Goal: Task Accomplishment & Management: Use online tool/utility

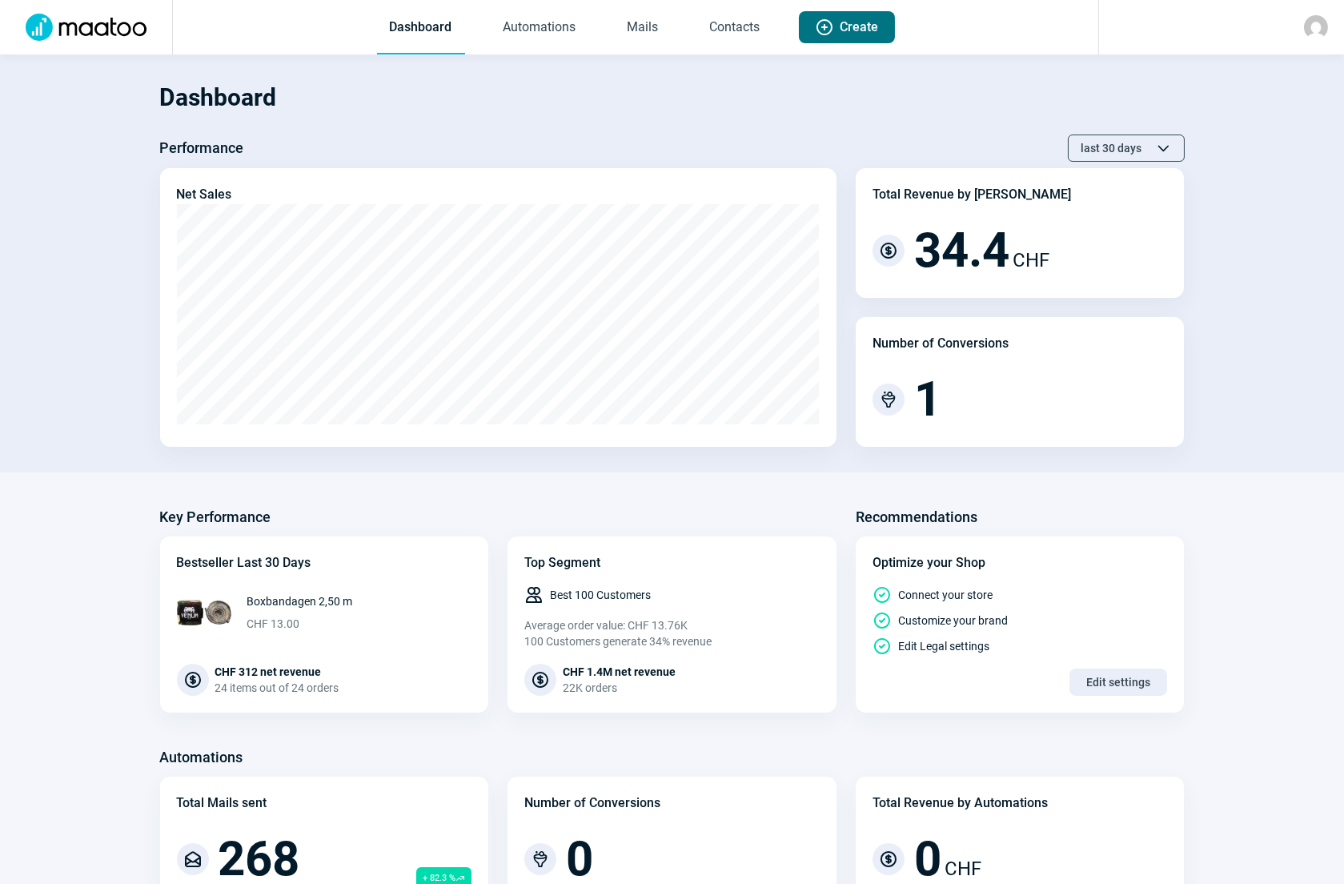
click at [843, 32] on span "Create" at bounding box center [860, 27] width 38 height 32
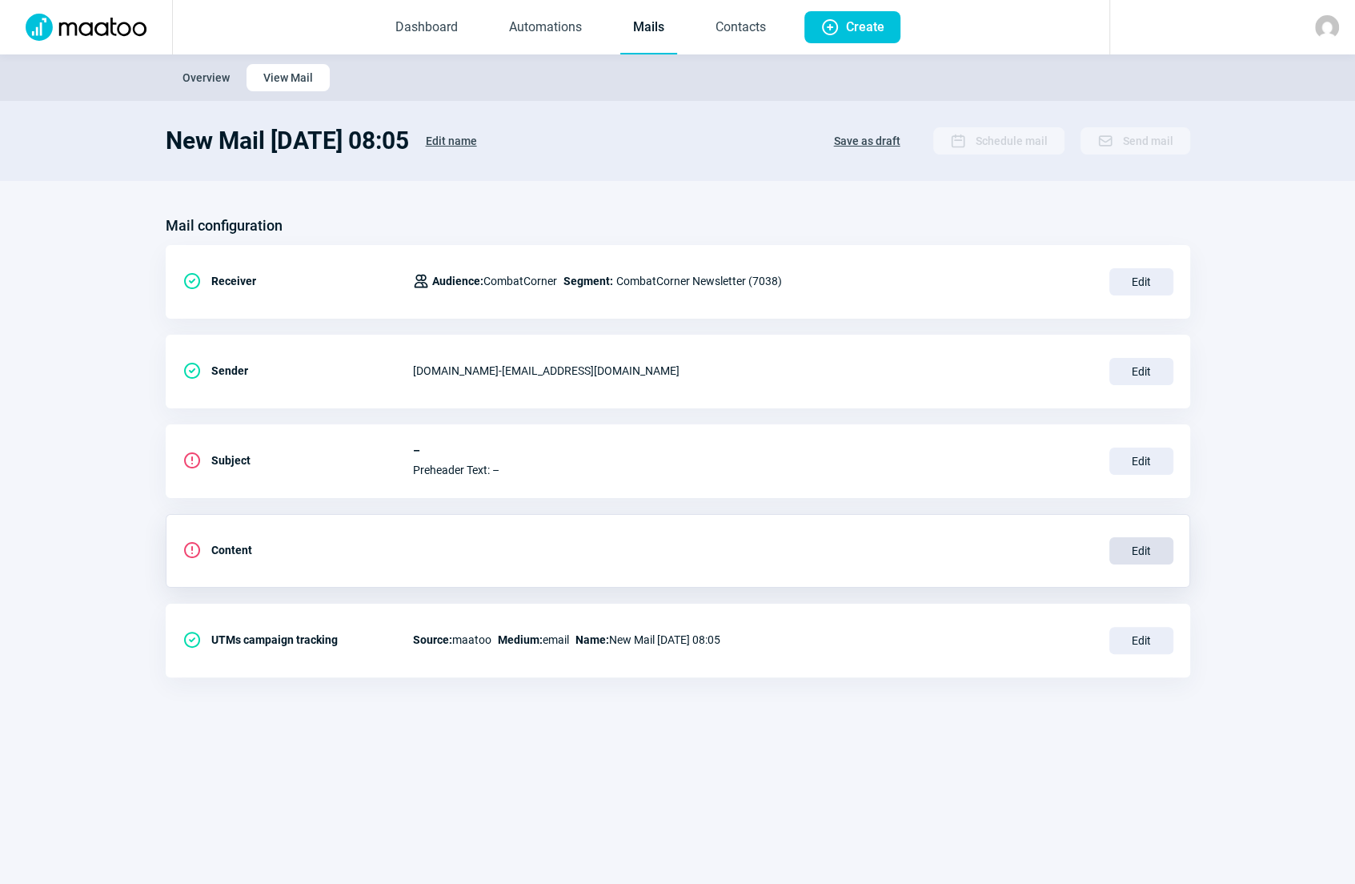
click at [1150, 548] on span "Edit" at bounding box center [1142, 550] width 64 height 27
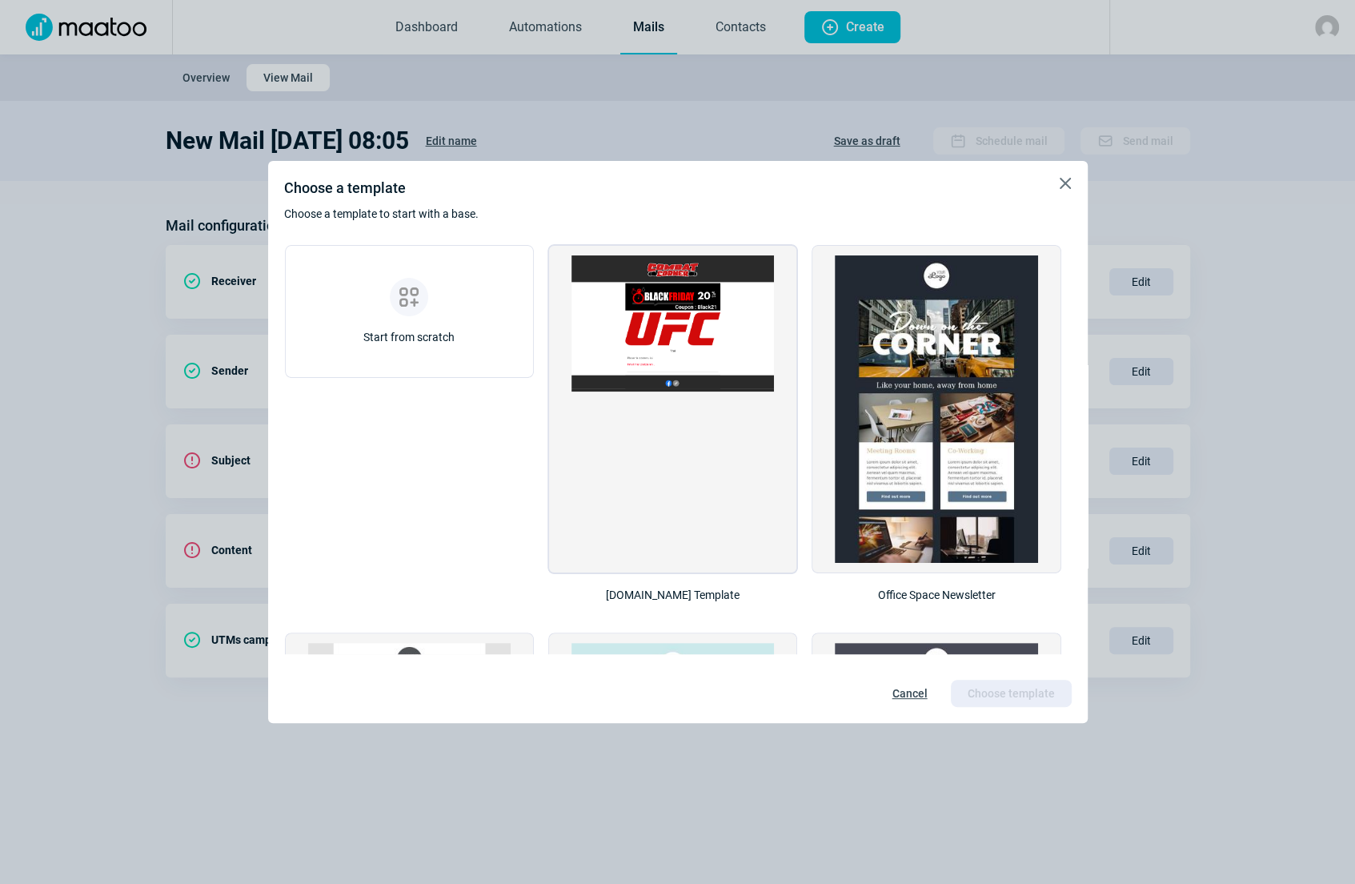
click at [730, 333] on img at bounding box center [673, 323] width 203 height 136
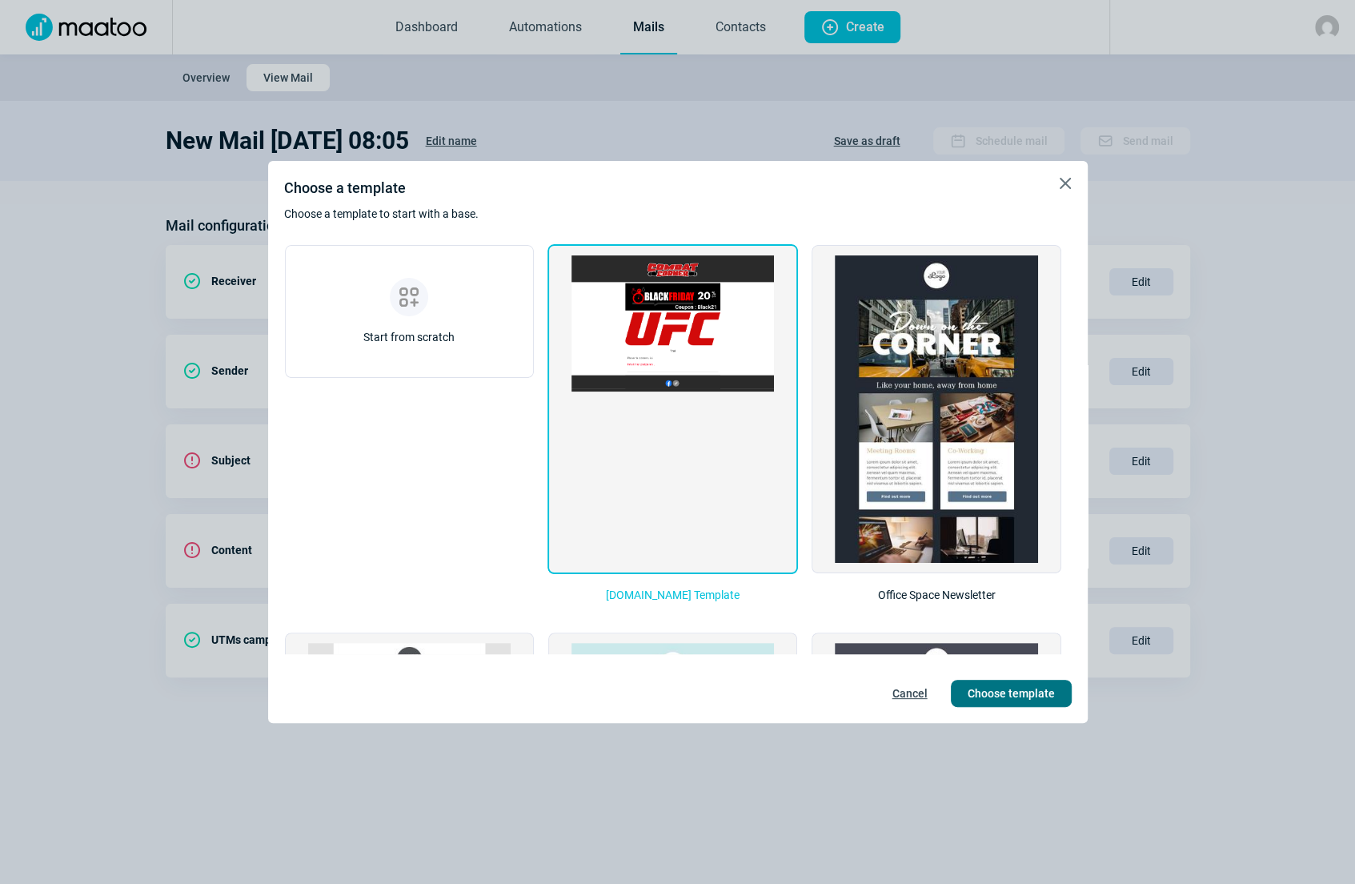
click at [1001, 694] on span "Choose template" at bounding box center [1011, 694] width 87 height 26
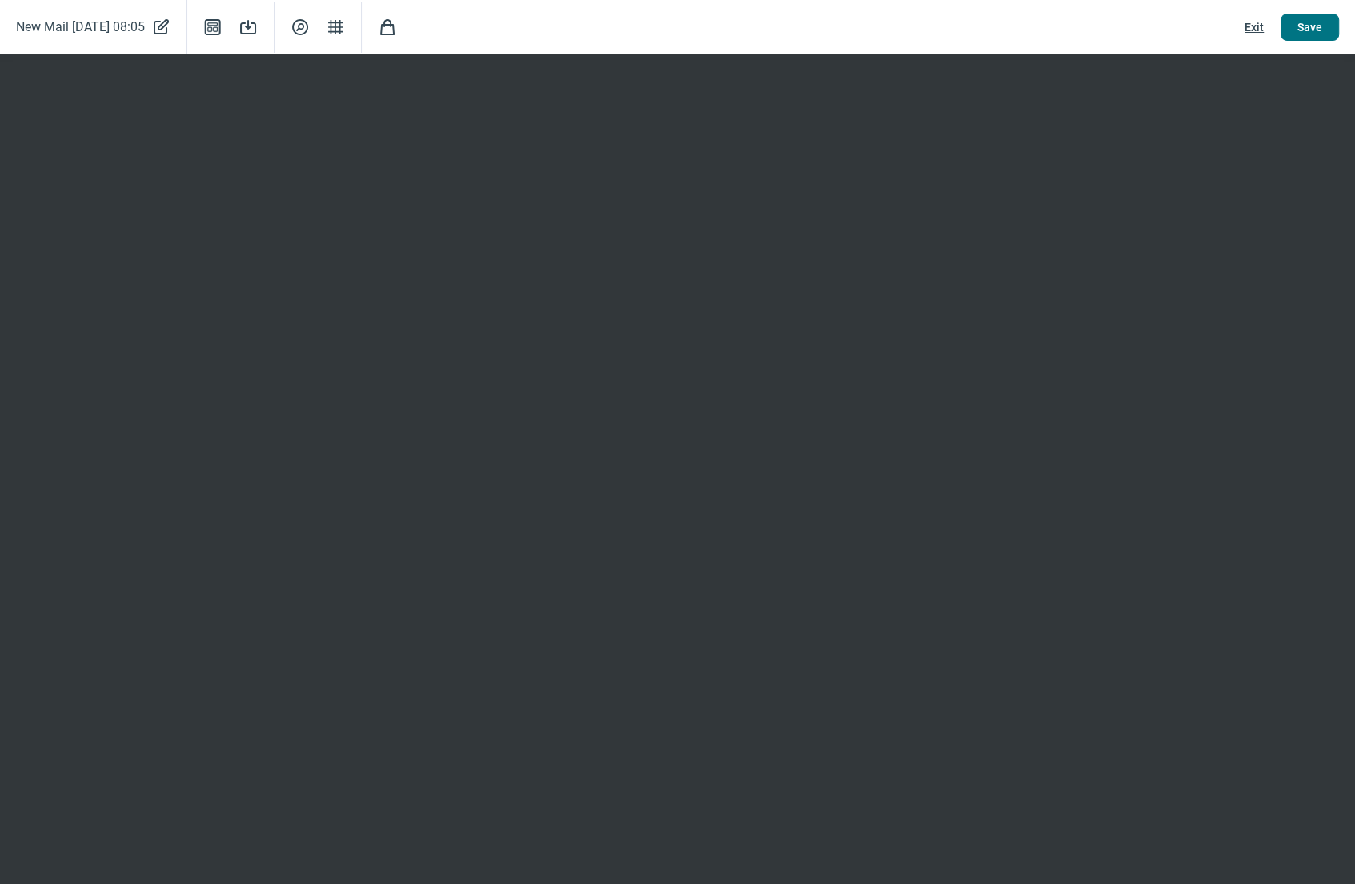
click at [1305, 23] on span "Save" at bounding box center [1310, 27] width 25 height 26
